Goal: Find specific page/section: Find specific page/section

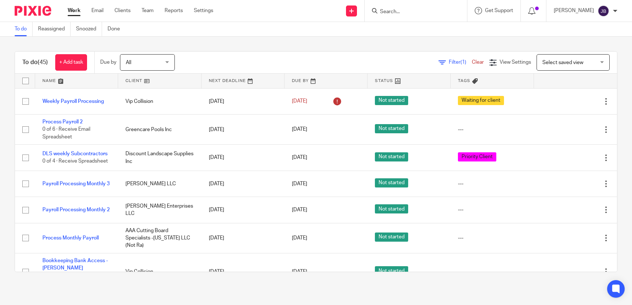
scroll to position [178, 0]
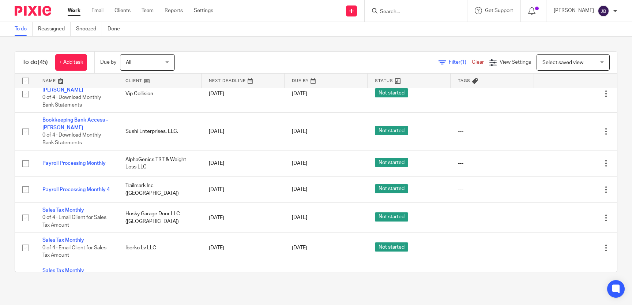
click at [399, 9] on input "Search" at bounding box center [412, 12] width 66 height 7
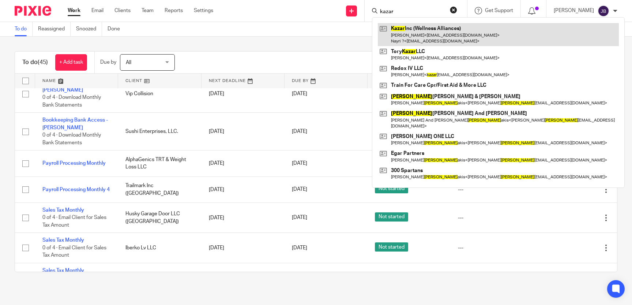
type input "kazar"
click at [463, 38] on link at bounding box center [498, 34] width 241 height 23
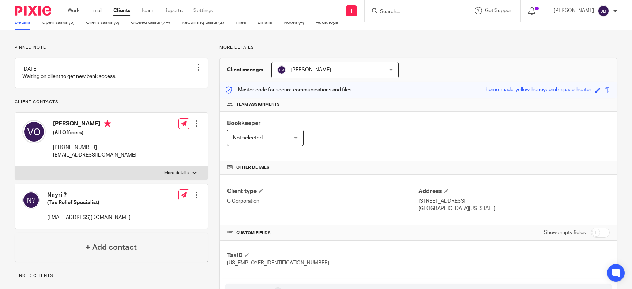
scroll to position [67, 0]
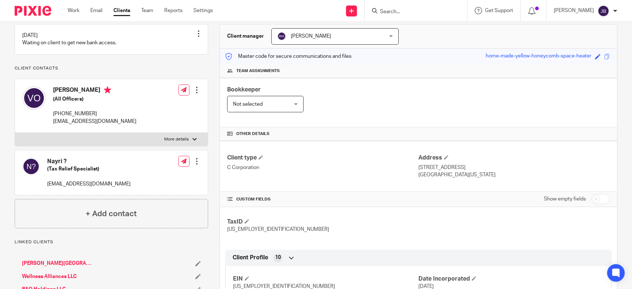
click at [598, 196] on input "checkbox" at bounding box center [600, 199] width 19 height 10
checkbox input "true"
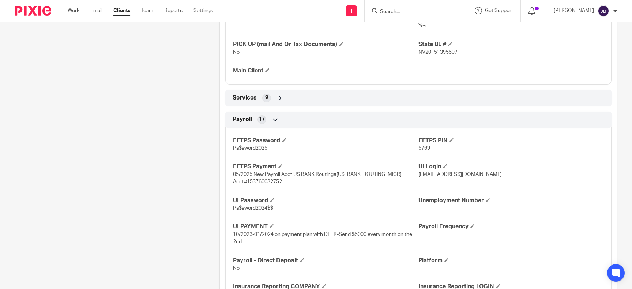
scroll to position [470, 0]
click at [443, 8] on form at bounding box center [418, 10] width 78 height 9
click at [442, 11] on input "Search" at bounding box center [412, 12] width 66 height 7
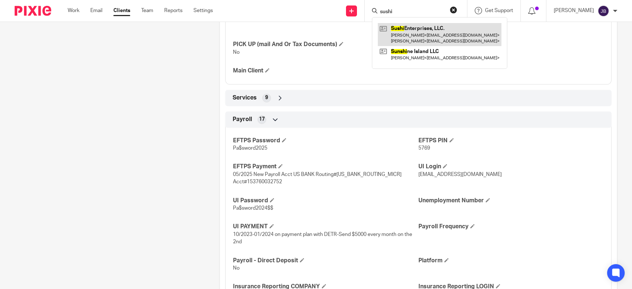
type input "sushi"
click at [465, 45] on link at bounding box center [440, 34] width 124 height 23
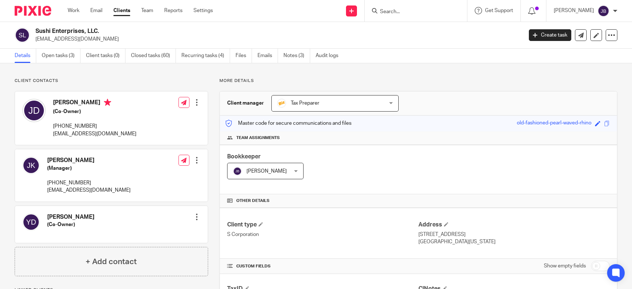
click at [592, 268] on input "checkbox" at bounding box center [600, 266] width 19 height 10
checkbox input "true"
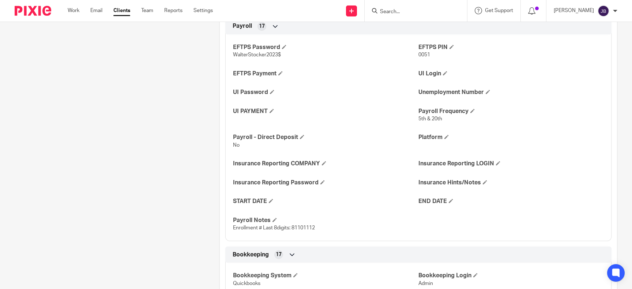
scroll to position [705, 0]
